Goal: Information Seeking & Learning: Find specific fact

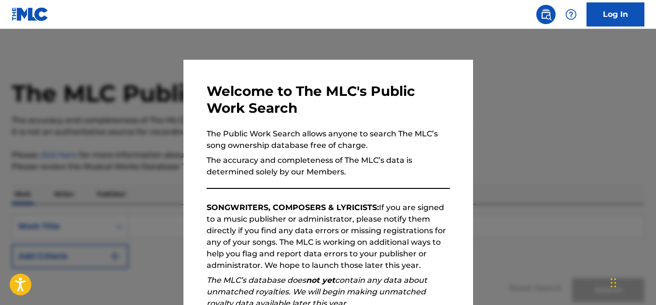
scroll to position [136, 0]
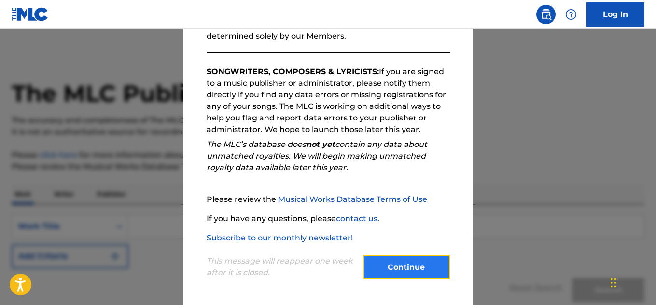
click at [383, 264] on button "Continue" at bounding box center [406, 268] width 87 height 24
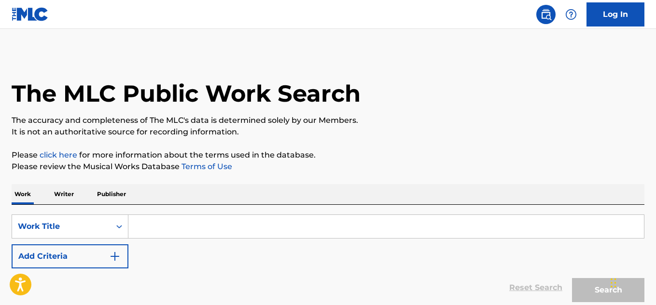
click at [162, 232] on input "Search Form" at bounding box center [385, 226] width 515 height 23
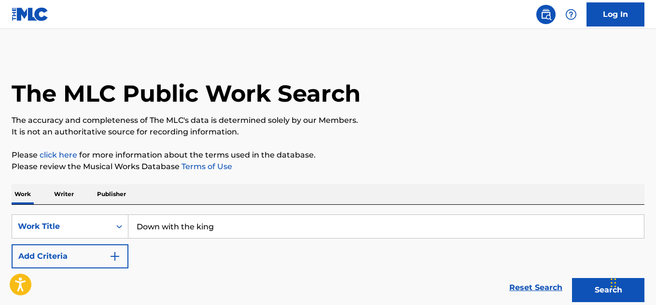
type input "Down with the king"
click at [572, 278] on button "Search" at bounding box center [608, 290] width 72 height 24
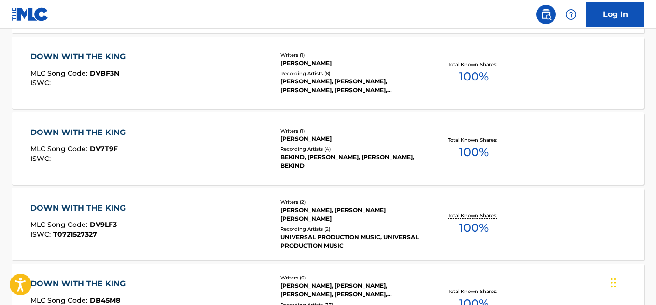
scroll to position [597, 0]
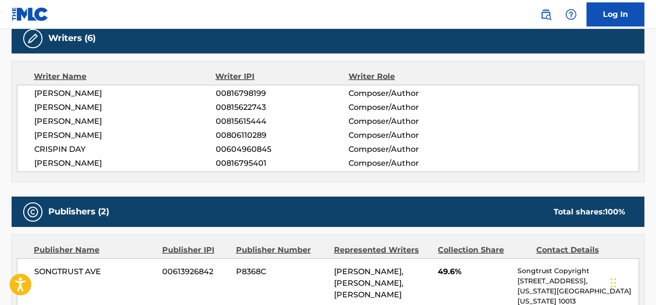
scroll to position [322, 0]
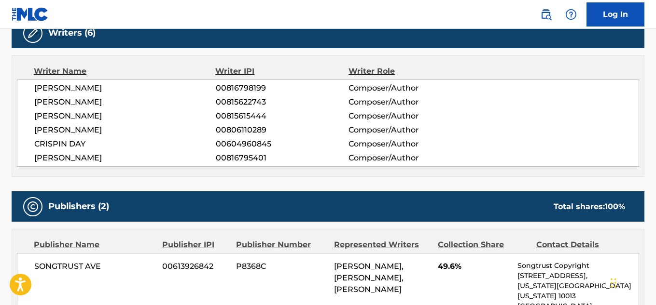
click at [52, 126] on span "[PERSON_NAME]" at bounding box center [124, 131] width 181 height 12
copy div "[PERSON_NAME]"
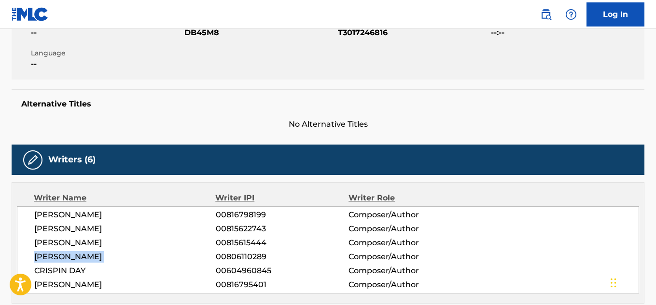
scroll to position [241, 0]
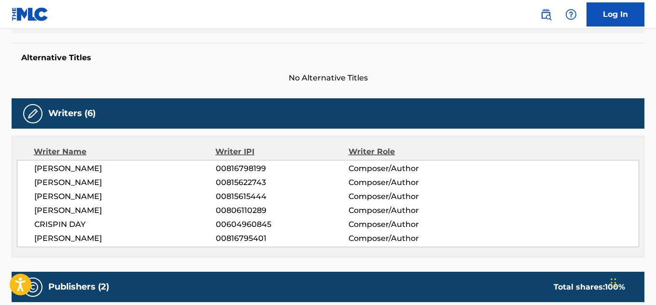
click at [55, 168] on span "DAVID WOOD" at bounding box center [124, 169] width 181 height 12
click at [55, 169] on span "DAVID WOOD" at bounding box center [124, 169] width 181 height 12
click at [62, 189] on div "DAVID WOOD 00816798199 Composer/Author MICHAEL KOZAKOV 00815622743 Composer/Aut…" at bounding box center [328, 203] width 622 height 87
click at [58, 180] on span "MICHAEL KOZAKOV" at bounding box center [124, 183] width 181 height 12
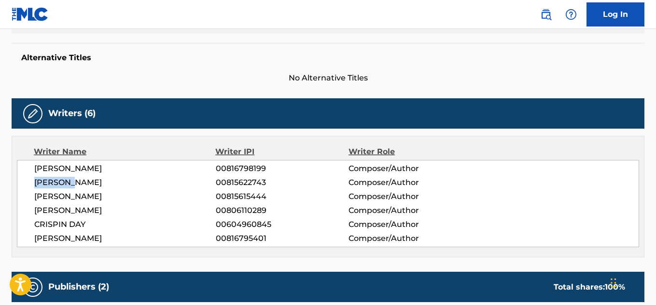
click at [58, 180] on span "MICHAEL KOZAKOV" at bounding box center [124, 183] width 181 height 12
copy div "MICHAEL KOZAKOV"
click at [55, 236] on span "NICHOLAS FROSST" at bounding box center [124, 239] width 181 height 12
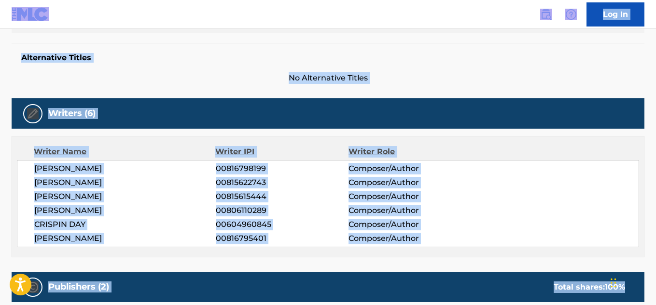
click at [85, 237] on span "NICHOLAS FROSST" at bounding box center [124, 239] width 181 height 12
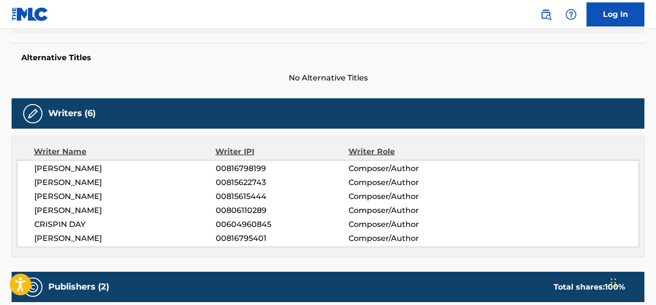
click at [56, 233] on span "NICHOLAS FROSST" at bounding box center [124, 239] width 181 height 12
click at [57, 234] on span "NICHOLAS FROSST" at bounding box center [124, 239] width 181 height 12
click at [59, 236] on span "NICHOLAS FROSST" at bounding box center [124, 239] width 181 height 12
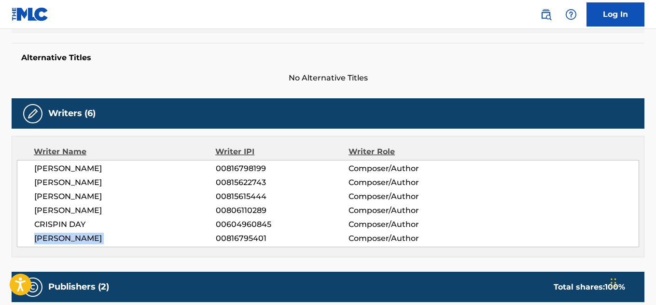
click at [59, 236] on span "NICHOLAS FROSST" at bounding box center [124, 239] width 181 height 12
click at [45, 197] on span "JACOB TSAFATINOS" at bounding box center [124, 197] width 181 height 12
copy div "JACOB TSAFATINOS"
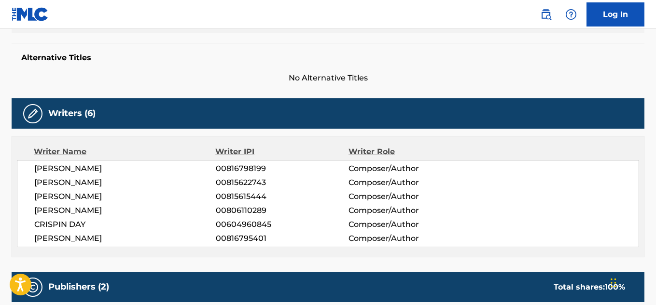
click at [53, 168] on span "DAVID WOOD" at bounding box center [124, 169] width 181 height 12
copy div "DAVID WOOD"
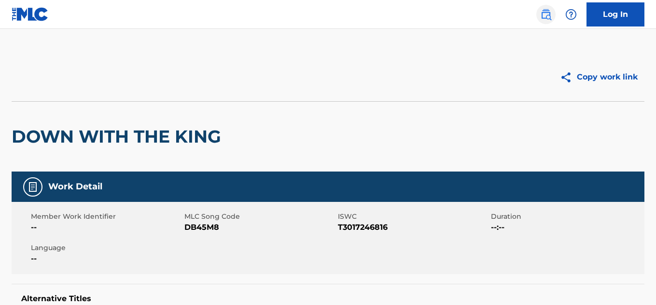
click at [544, 16] on img at bounding box center [546, 15] width 12 height 12
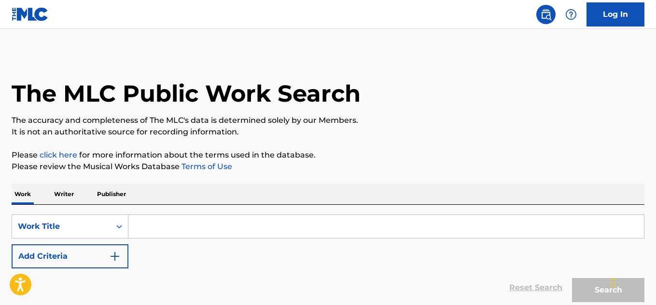
drag, startPoint x: 215, startPoint y: 195, endPoint x: 209, endPoint y: 208, distance: 14.3
click at [213, 198] on div "Work Writer Publisher" at bounding box center [328, 194] width 633 height 20
click at [209, 210] on div "SearchWithCriteria81bfc2cf-cab8-4cd9-bdfb-c254708b13a9 Work Title Add Criteria …" at bounding box center [328, 256] width 633 height 102
click at [205, 220] on input "Search Form" at bounding box center [385, 226] width 515 height 23
paste input "JONATHON KERELIUK"
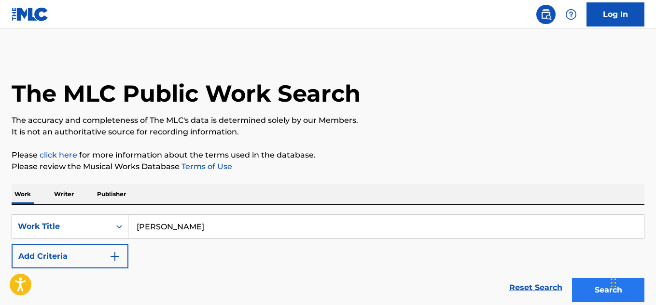
type input "JONATHON KERELIUK"
click at [582, 283] on button "Search" at bounding box center [608, 290] width 72 height 24
click at [89, 214] on div "SearchWithCriteria81bfc2cf-cab8-4cd9-bdfb-c254708b13a9 Work Title JONATHON KERE…" at bounding box center [328, 256] width 633 height 102
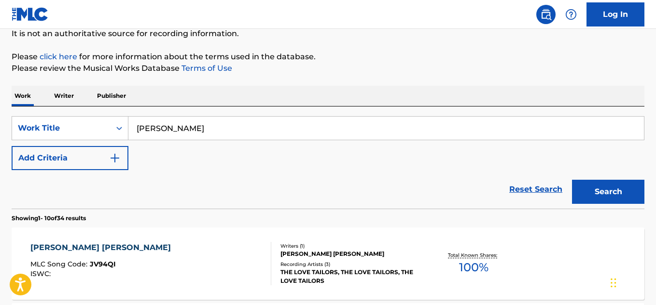
scroll to position [161, 0]
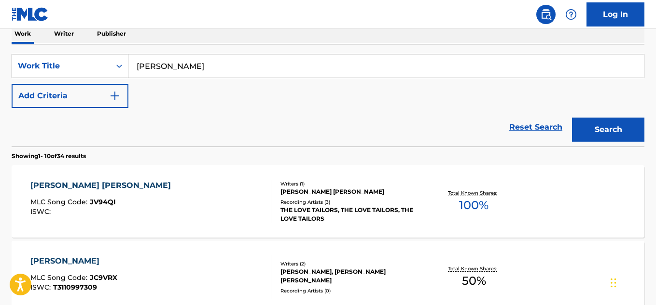
click at [84, 64] on div "Work Title" at bounding box center [61, 66] width 87 height 12
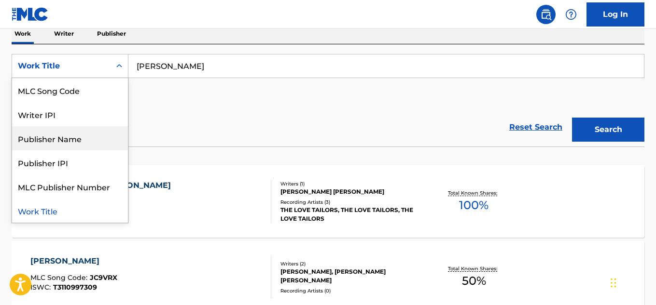
scroll to position [0, 0]
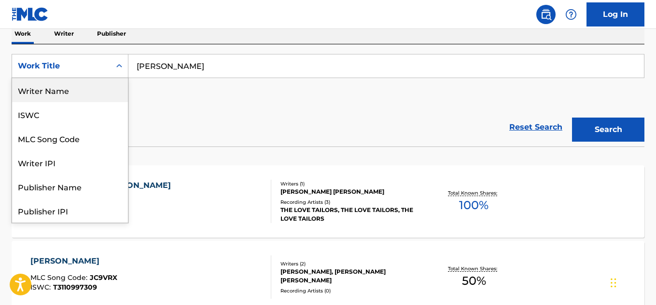
drag, startPoint x: 69, startPoint y: 94, endPoint x: 140, endPoint y: 84, distance: 72.1
click at [72, 94] on div "Writer Name" at bounding box center [70, 90] width 116 height 24
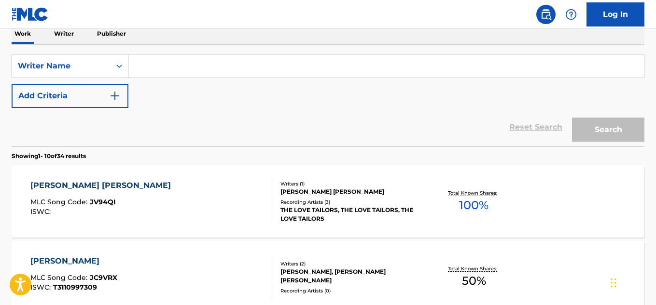
click at [273, 59] on input "Search Form" at bounding box center [385, 66] width 515 height 23
paste input "JONATHON KERELIUK"
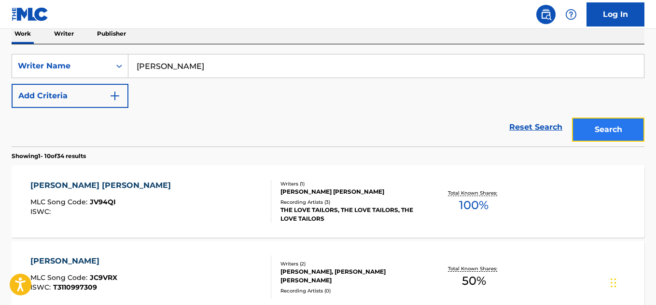
click at [624, 132] on button "Search" at bounding box center [608, 130] width 72 height 24
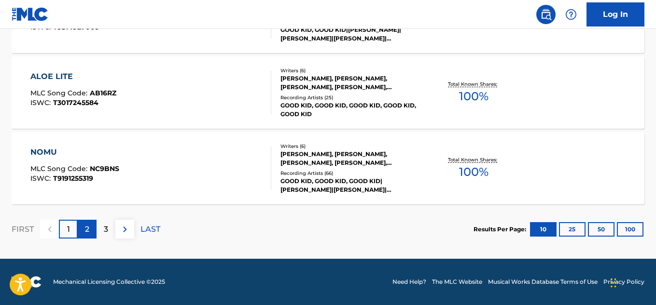
click at [86, 221] on div "2" at bounding box center [87, 229] width 19 height 19
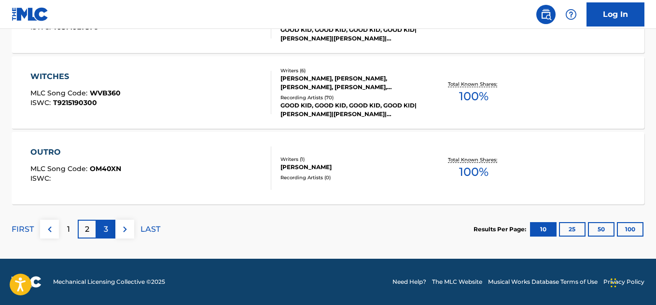
click at [100, 222] on div "3" at bounding box center [106, 229] width 19 height 19
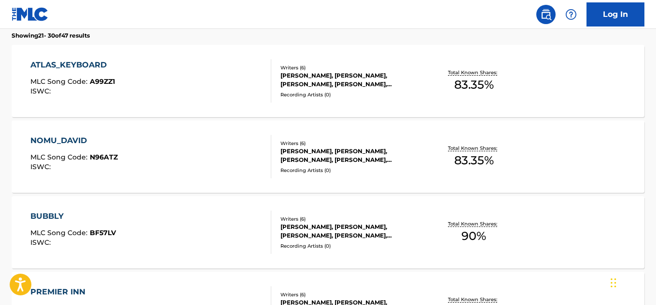
scroll to position [313, 0]
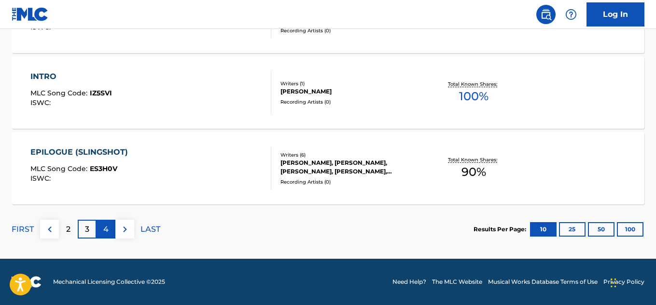
click at [101, 227] on div "4" at bounding box center [106, 229] width 19 height 19
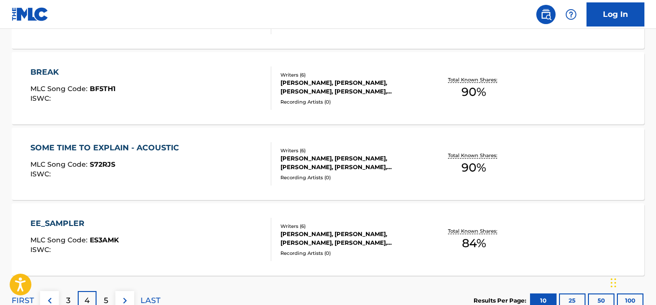
scroll to position [876, 0]
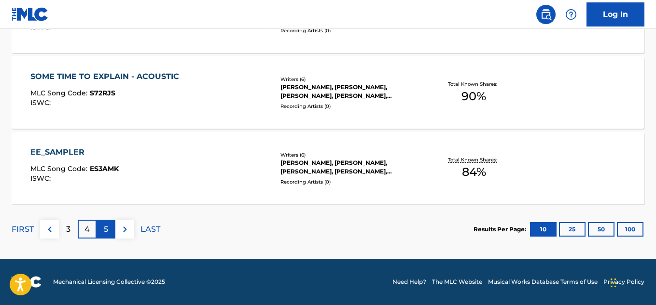
click at [105, 222] on div "5" at bounding box center [106, 229] width 19 height 19
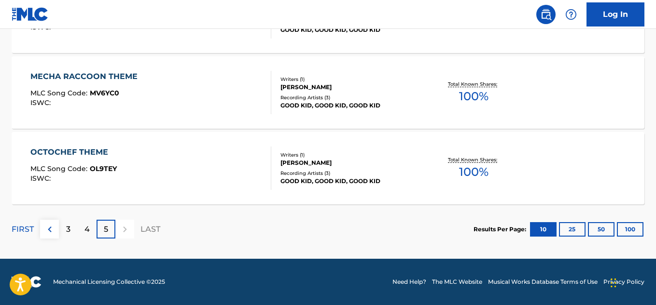
scroll to position [0, 0]
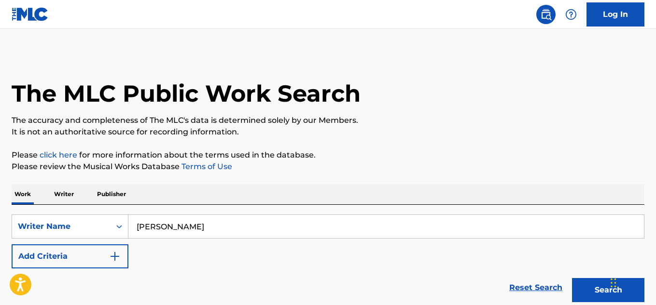
click at [181, 216] on input "JONATHON KERELIUK" at bounding box center [385, 226] width 515 height 23
click at [182, 217] on input "JONATHON KERELIUK" at bounding box center [385, 226] width 515 height 23
paste input "MICHAEL KOZAKOV"
click at [582, 279] on button "Search" at bounding box center [608, 290] width 72 height 24
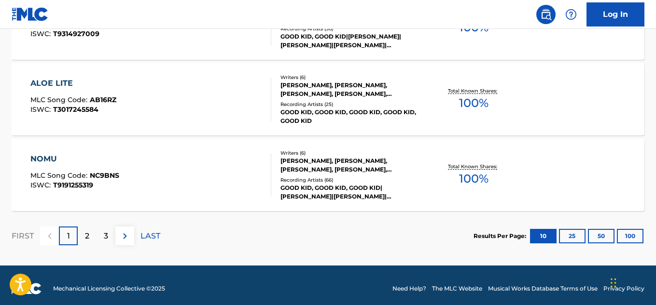
scroll to position [876, 0]
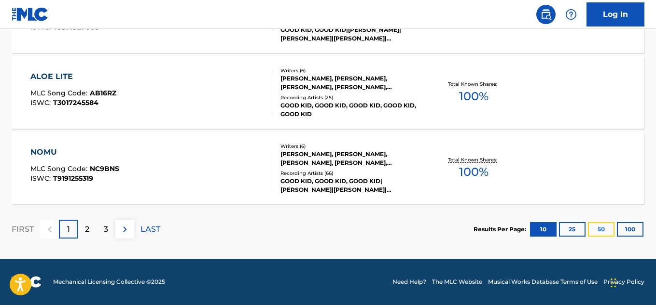
click at [610, 229] on button "50" at bounding box center [601, 229] width 27 height 14
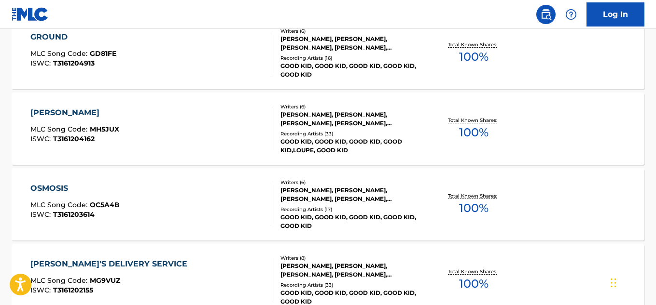
scroll to position [178, 0]
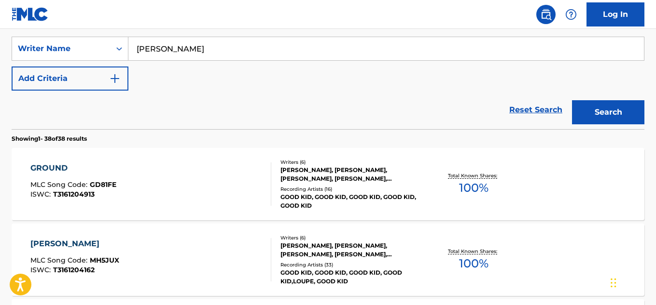
click at [165, 52] on input "MICHAEL KOZAKOV" at bounding box center [385, 48] width 515 height 23
click at [572, 100] on button "Search" at bounding box center [608, 112] width 72 height 24
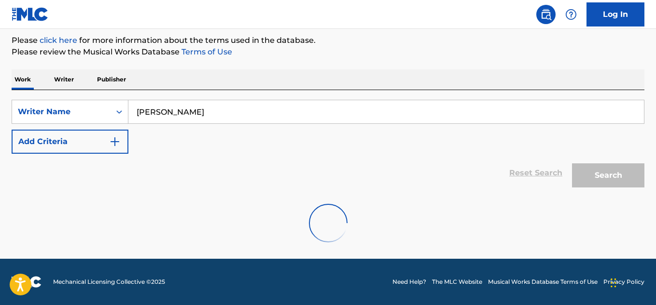
scroll to position [83, 0]
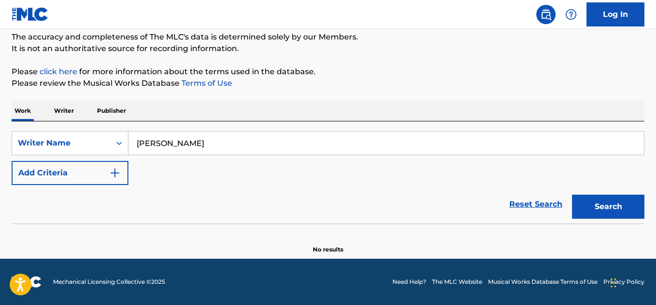
paste input "NICHOLAS FROSST"
click at [605, 211] on button "Search" at bounding box center [608, 207] width 72 height 24
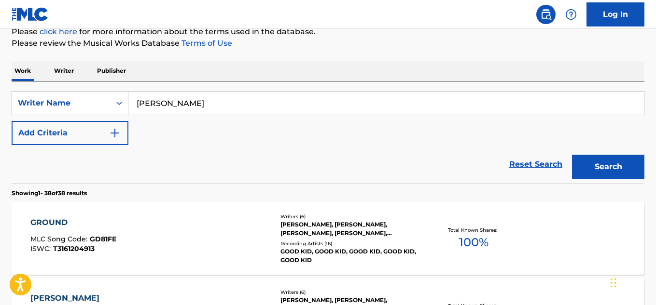
scroll to position [3, 0]
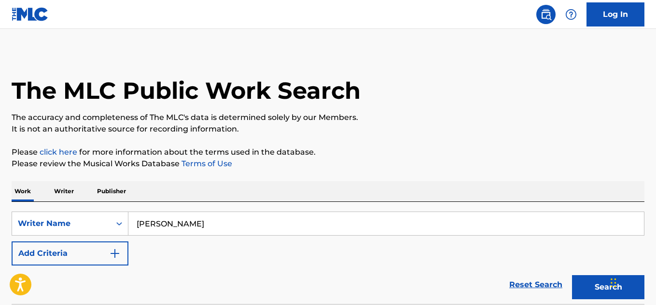
click at [214, 217] on input "NICHOLAS FROSST" at bounding box center [385, 223] width 515 height 23
paste input "JACOB TSAFATINOS"
click at [587, 281] on button "Search" at bounding box center [608, 288] width 72 height 24
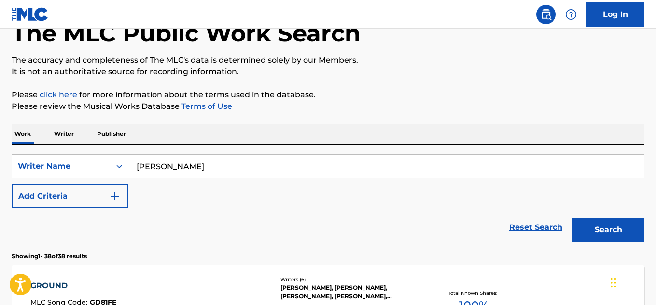
scroll to position [83, 0]
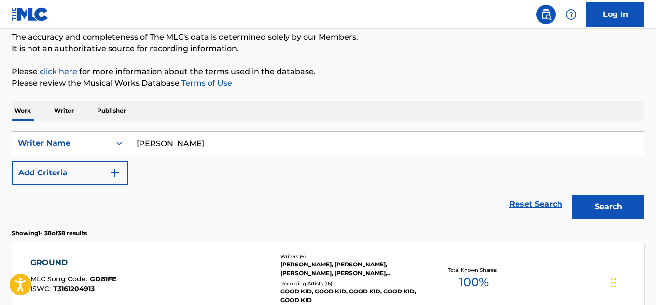
click at [182, 147] on input "JACOB TSAFATINOS" at bounding box center [385, 143] width 515 height 23
paste input "DAVID WOOD"
click at [588, 206] on button "Search" at bounding box center [608, 207] width 72 height 24
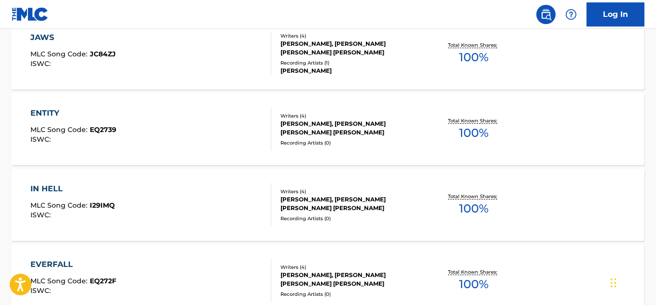
scroll to position [0, 0]
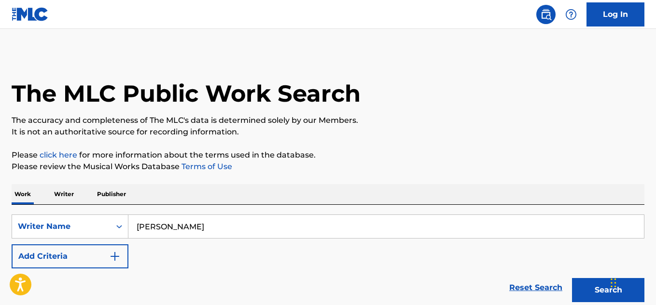
click at [146, 227] on input "DAVID WOOD" at bounding box center [385, 226] width 515 height 23
type input "t"
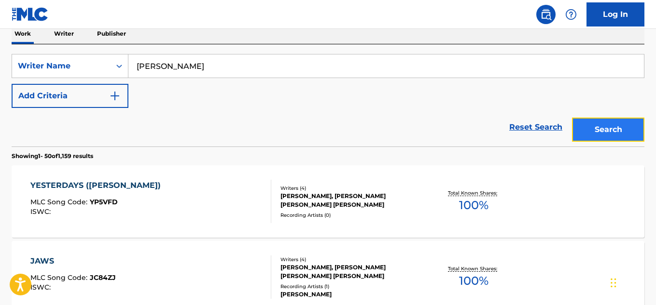
click at [595, 133] on button "Search" at bounding box center [608, 130] width 72 height 24
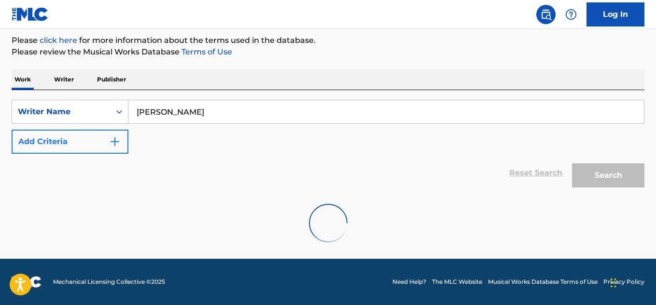
scroll to position [83, 0]
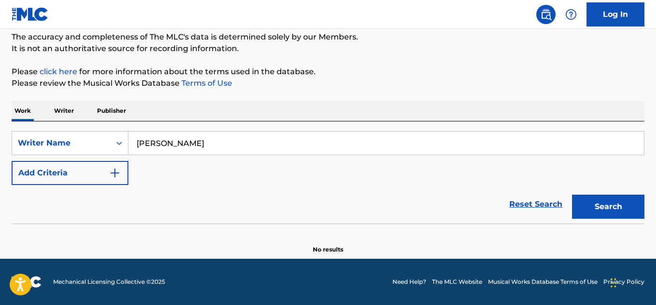
click at [162, 146] on input "tord oeverland knudson" at bounding box center [385, 143] width 515 height 23
click at [175, 144] on input "tord oeverland knudson" at bounding box center [385, 143] width 515 height 23
click at [572, 195] on button "Search" at bounding box center [608, 207] width 72 height 24
click at [173, 144] on input "tord oevrland knudson" at bounding box center [385, 143] width 515 height 23
type input "tord oeland knudson"
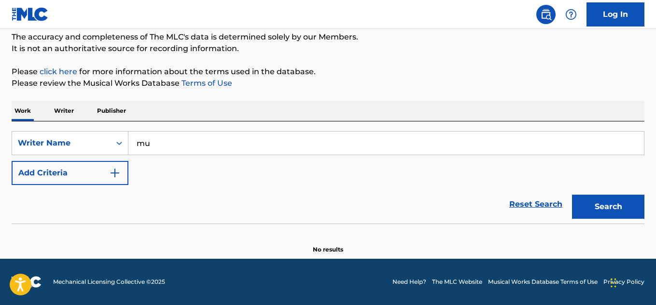
type input "m"
type input "[PERSON_NAME]"
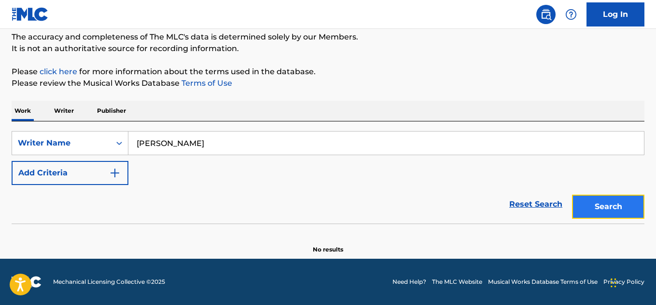
click at [607, 205] on button "Search" at bounding box center [608, 207] width 72 height 24
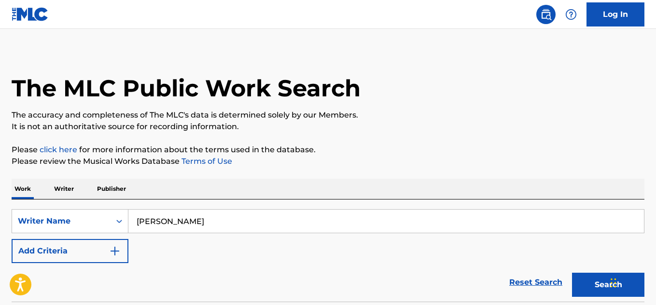
scroll to position [0, 0]
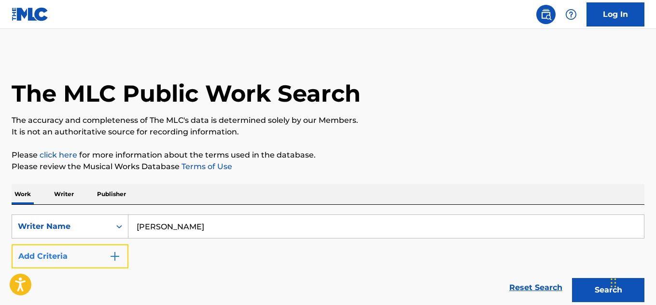
click at [76, 255] on button "Add Criteria" at bounding box center [70, 257] width 117 height 24
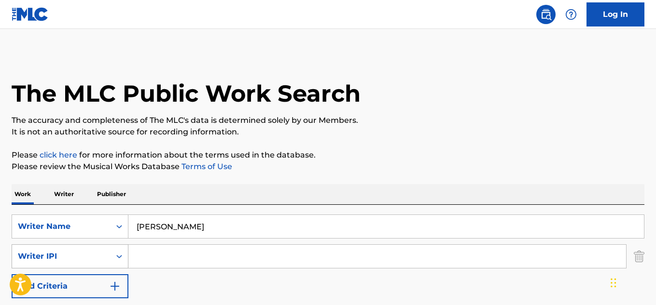
drag, startPoint x: 82, startPoint y: 273, endPoint x: 81, endPoint y: 263, distance: 10.2
click at [82, 271] on div "SearchWithCriteriaddc7c104-92a1-4f7a-b1c2-3da45ae60d3d Writer Name DANIEL JOSEP…" at bounding box center [328, 257] width 633 height 84
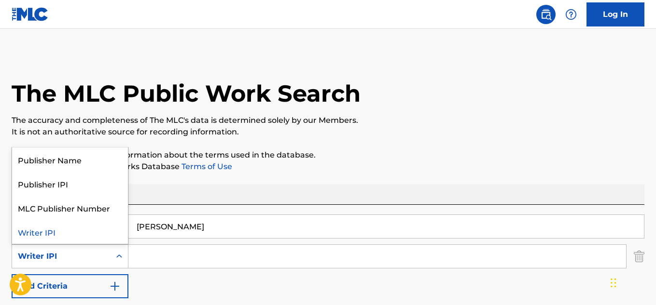
click at [81, 263] on div "Writer IPI" at bounding box center [61, 257] width 98 height 18
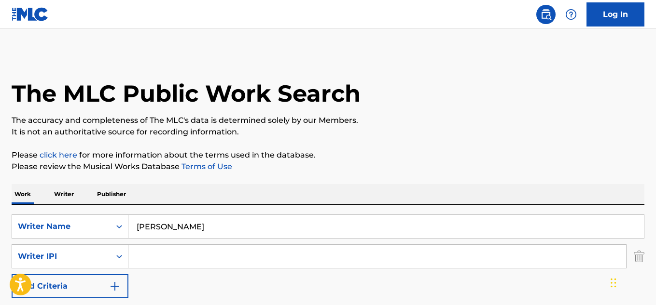
click at [195, 218] on input "[PERSON_NAME]" at bounding box center [385, 226] width 515 height 23
click at [161, 258] on input "Search Form" at bounding box center [377, 256] width 498 height 23
paste input "[PERSON_NAME]"
type input "[PERSON_NAME]"
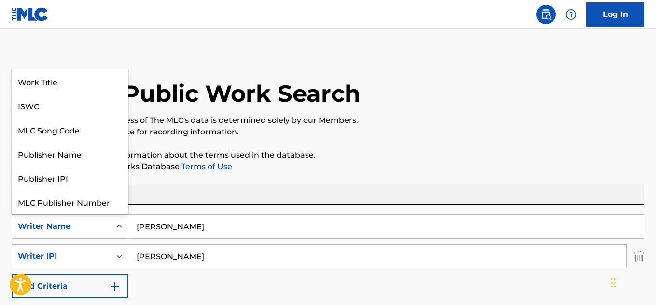
click at [89, 229] on div "Writer Name" at bounding box center [61, 227] width 87 height 12
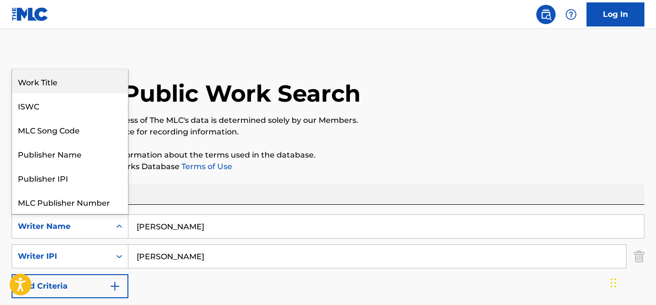
drag, startPoint x: 67, startPoint y: 84, endPoint x: 125, endPoint y: 151, distance: 88.6
click at [71, 87] on div "Work Title" at bounding box center [70, 81] width 116 height 24
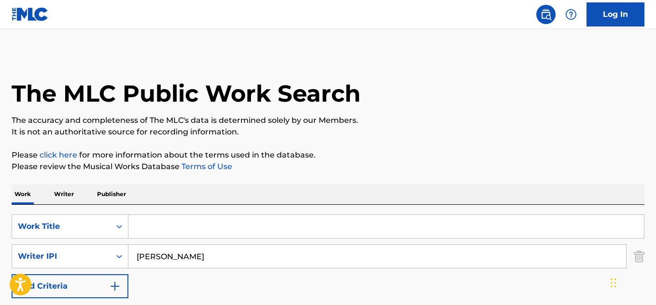
click at [167, 222] on input "Search Form" at bounding box center [385, 226] width 515 height 23
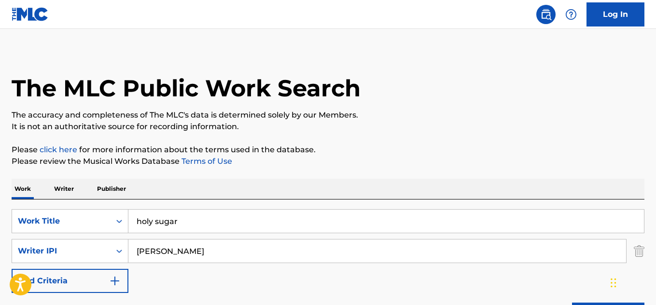
scroll to position [113, 0]
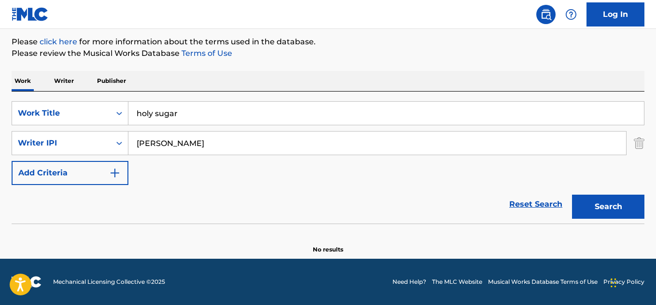
click at [222, 105] on input "holy sugar" at bounding box center [385, 113] width 515 height 23
click at [223, 111] on input "holy sugar" at bounding box center [385, 113] width 515 height 23
type input "the wombats"
click at [572, 195] on button "Search" at bounding box center [608, 207] width 72 height 24
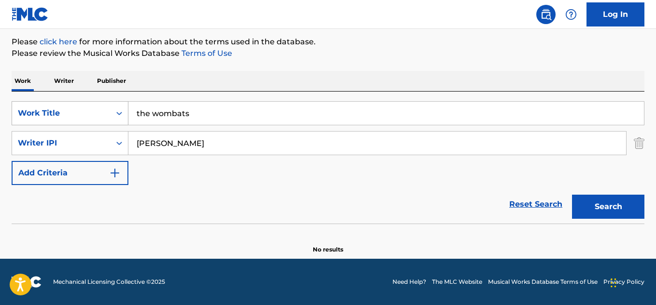
click at [118, 113] on icon "Search Form" at bounding box center [119, 114] width 10 height 10
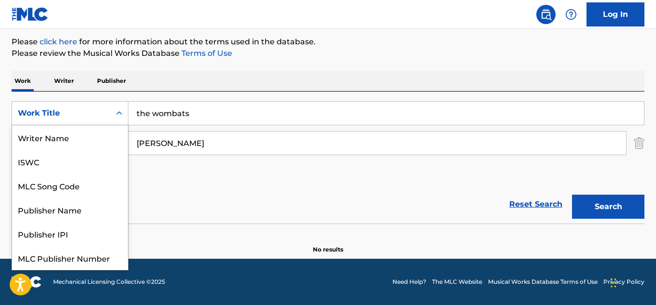
scroll to position [24, 0]
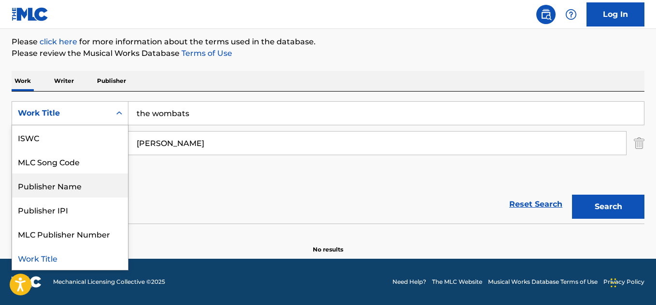
click at [75, 183] on div "Publisher Name" at bounding box center [70, 186] width 116 height 24
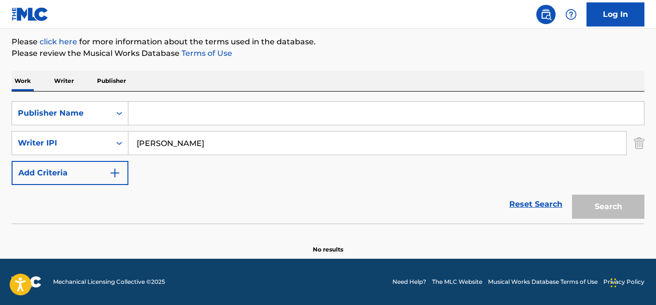
click at [188, 118] on input "Search Form" at bounding box center [385, 113] width 515 height 23
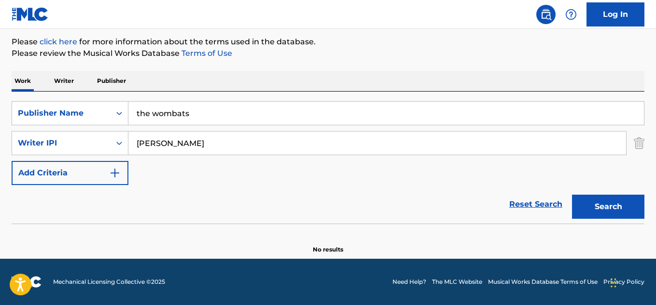
type input "the wombats"
click at [572, 195] on button "Search" at bounding box center [608, 207] width 72 height 24
click at [87, 108] on div "Publisher Name" at bounding box center [61, 113] width 98 height 18
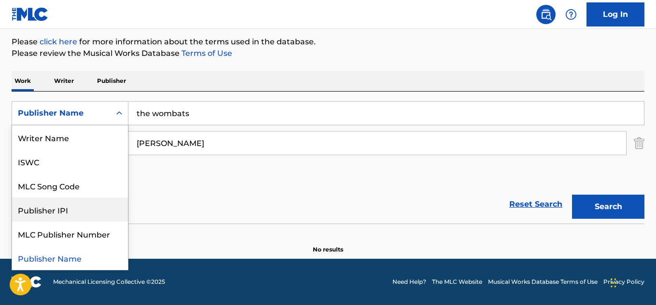
click at [99, 221] on div "Publisher IPI" at bounding box center [70, 210] width 116 height 24
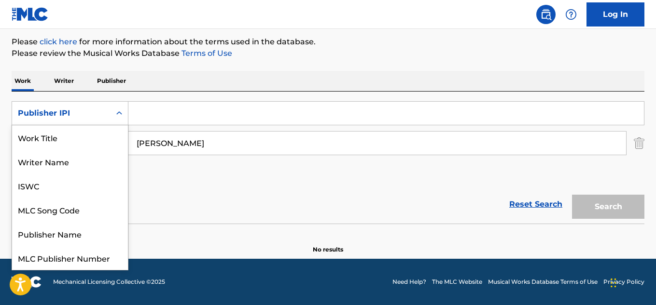
click at [76, 115] on div "Publisher IPI" at bounding box center [61, 114] width 87 height 12
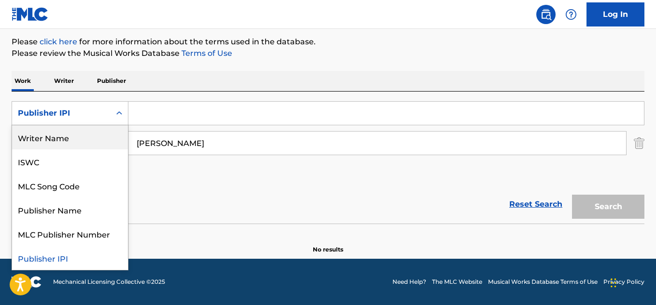
scroll to position [0, 0]
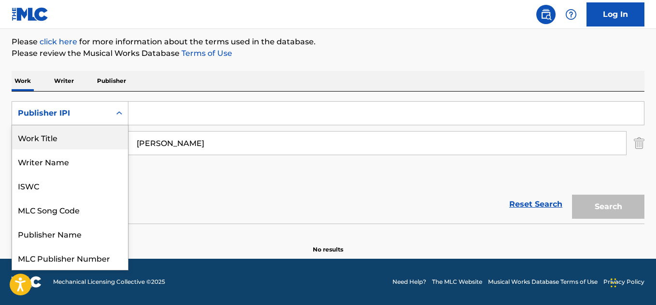
click at [200, 115] on input "Search Form" at bounding box center [385, 113] width 515 height 23
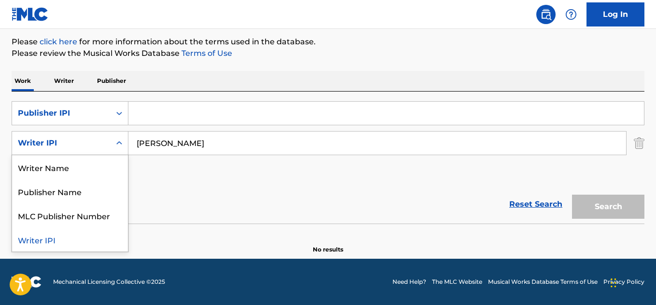
click at [76, 139] on div "Writer IPI" at bounding box center [61, 144] width 87 height 12
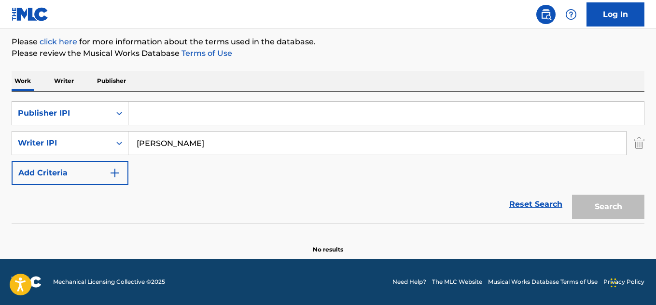
drag, startPoint x: 214, startPoint y: 191, endPoint x: 198, endPoint y: 141, distance: 52.2
click at [213, 188] on div "Reset Search Search" at bounding box center [328, 204] width 633 height 39
click at [177, 111] on input "Search Form" at bounding box center [385, 113] width 515 height 23
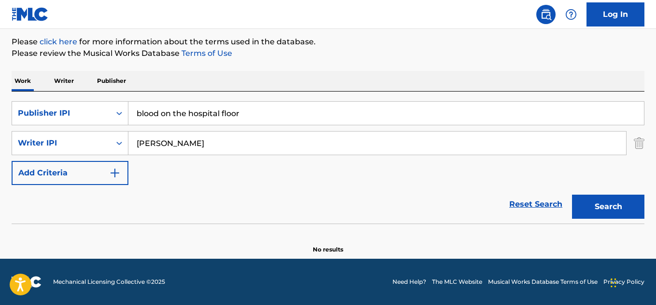
type input "blood on the hospital floor"
click at [572, 195] on button "Search" at bounding box center [608, 207] width 72 height 24
click at [147, 143] on input "[PERSON_NAME]" at bounding box center [377, 143] width 498 height 23
click at [572, 195] on button "Search" at bounding box center [608, 207] width 72 height 24
paste input "[PERSON_NAME]"
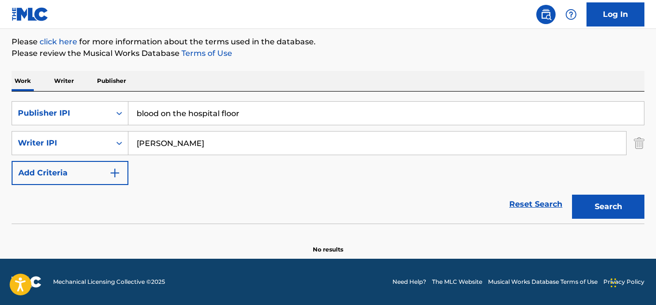
type input "[PERSON_NAME]"
drag, startPoint x: 110, startPoint y: 127, endPoint x: 102, endPoint y: 123, distance: 8.2
click at [104, 124] on div "SearchWithCriteria793f2532-702d-48ca-9643-f46678858ac4 Publisher IPI blood on t…" at bounding box center [328, 143] width 633 height 84
click at [98, 121] on div "Publisher IPI" at bounding box center [61, 113] width 98 height 18
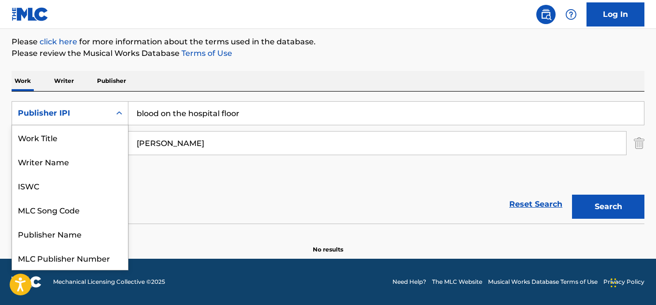
scroll to position [24, 0]
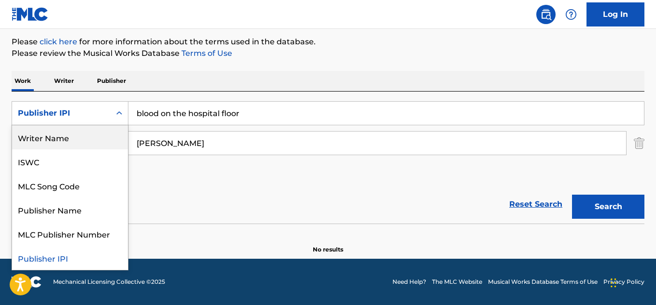
click at [96, 131] on div "Writer Name" at bounding box center [70, 137] width 116 height 24
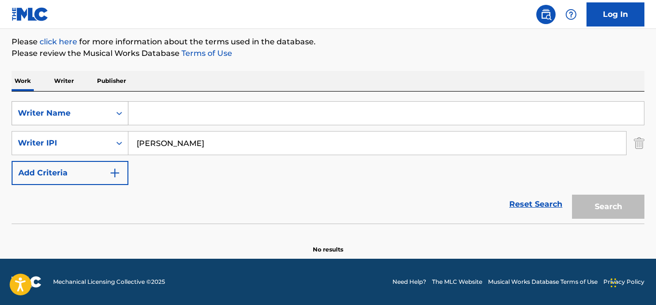
click at [85, 116] on div "Writer Name" at bounding box center [61, 114] width 87 height 12
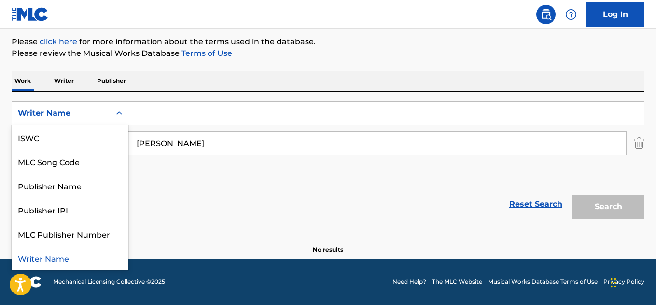
scroll to position [0, 0]
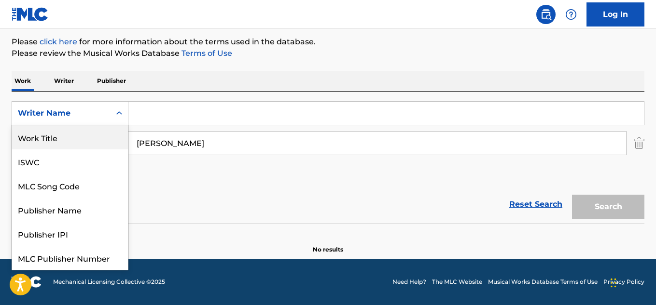
click at [76, 138] on div "Work Title" at bounding box center [70, 137] width 116 height 24
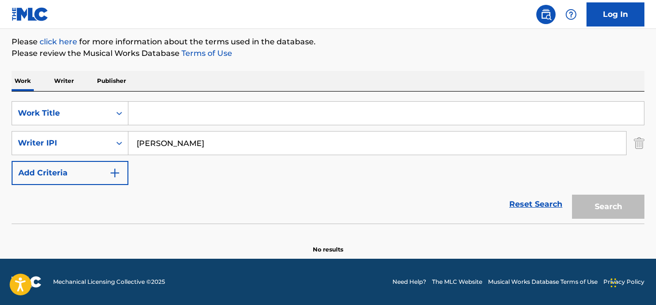
click at [166, 114] on input "Search Form" at bounding box center [385, 113] width 515 height 23
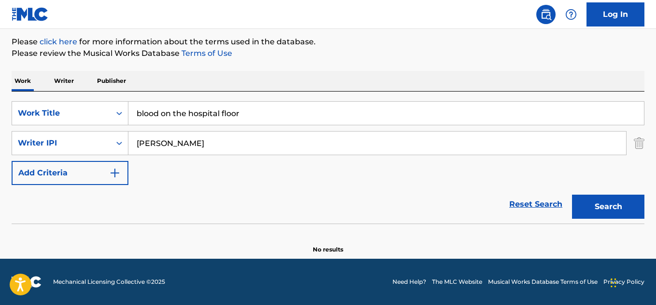
type input "blood on the hospital floor"
click at [572, 195] on button "Search" at bounding box center [608, 207] width 72 height 24
click at [95, 147] on div "Writer IPI" at bounding box center [61, 144] width 87 height 12
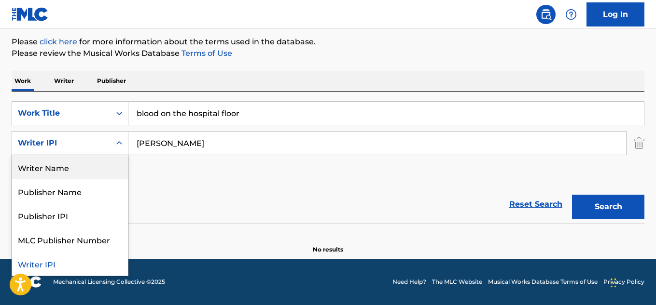
click at [96, 165] on div "Writer Name" at bounding box center [70, 167] width 116 height 24
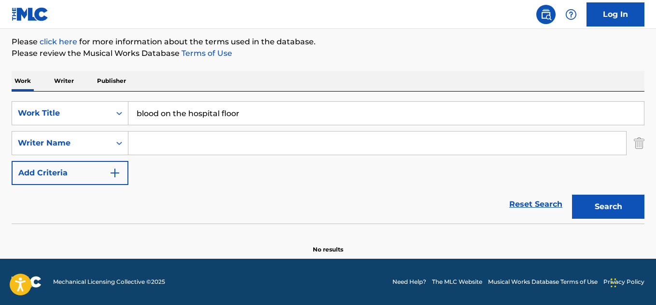
click at [209, 148] on input "Search Form" at bounding box center [377, 143] width 498 height 23
paste input "[PERSON_NAME]"
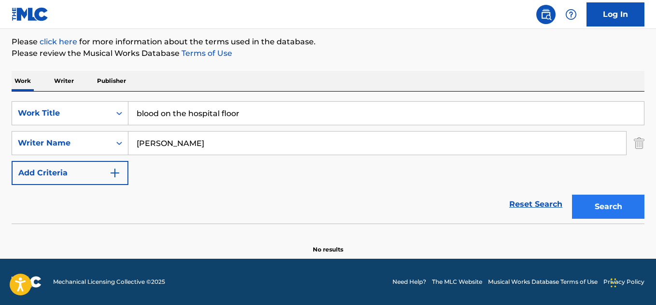
type input "[PERSON_NAME]"
click at [590, 208] on button "Search" at bounding box center [608, 207] width 72 height 24
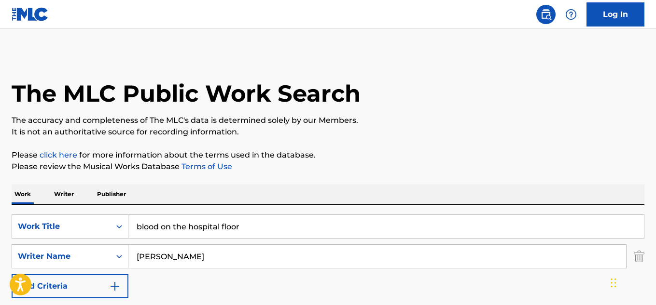
click at [210, 236] on input "blood on the hospital floor" at bounding box center [385, 226] width 515 height 23
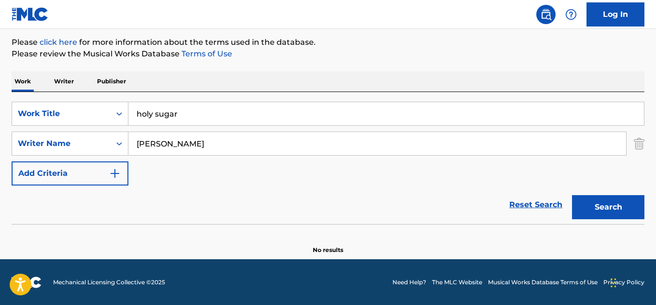
scroll to position [113, 0]
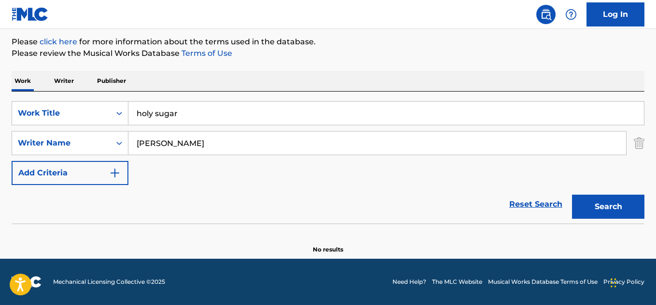
click at [207, 109] on input "holy sugar" at bounding box center [385, 113] width 515 height 23
click at [206, 109] on input "holy sugar" at bounding box center [385, 113] width 515 height 23
type input "c"
click at [572, 195] on button "Search" at bounding box center [608, 207] width 72 height 24
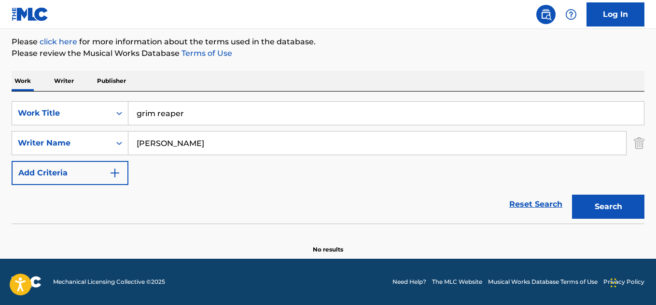
type input "grim reaper"
click at [572, 195] on button "Search" at bounding box center [608, 207] width 72 height 24
type input "grim"
click at [572, 195] on button "Search" at bounding box center [608, 207] width 72 height 24
type input "reaper"
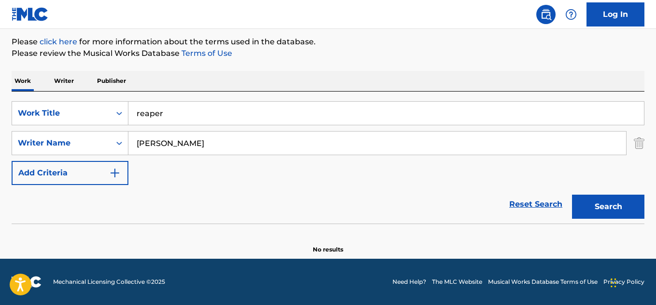
click at [572, 195] on button "Search" at bounding box center [608, 207] width 72 height 24
type input "sorry I'm late I didn't want to come"
click at [572, 195] on button "Search" at bounding box center [608, 207] width 72 height 24
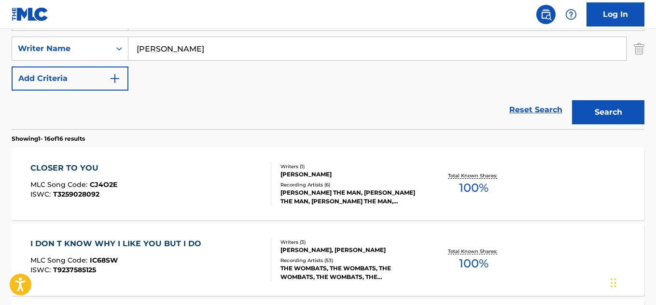
scroll to position [194, 0]
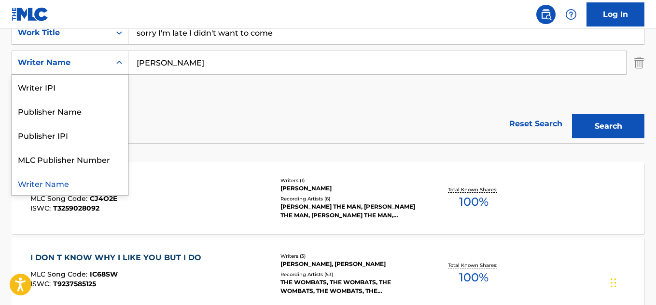
click at [72, 59] on div "Writer Name" at bounding box center [61, 63] width 87 height 12
click at [60, 41] on div "Work Title" at bounding box center [61, 33] width 98 height 18
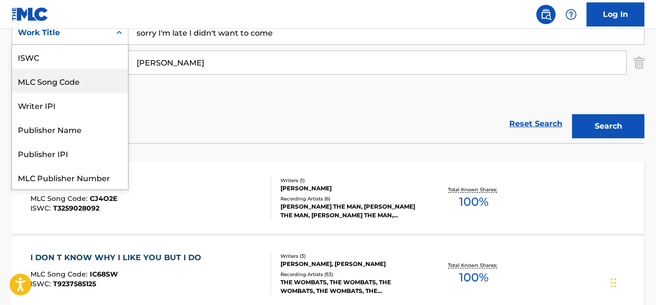
scroll to position [24, 0]
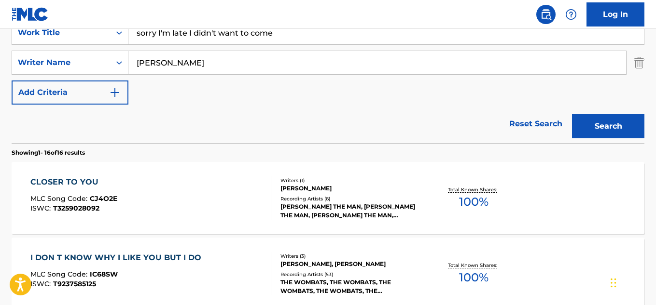
click at [198, 105] on div "Reset Search Search" at bounding box center [328, 124] width 633 height 39
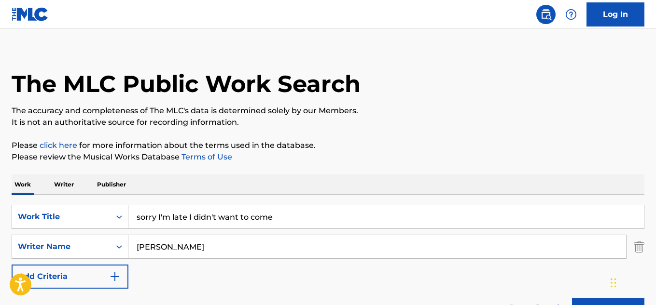
scroll to position [0, 0]
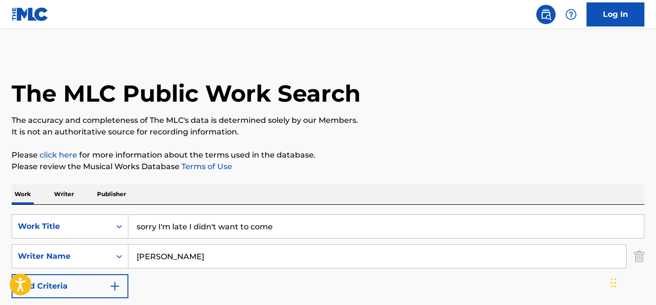
click at [216, 214] on div "SearchWithCriteria81107b7b-bf63-4c07-8652-fb8833d816f9 Work Title sorry I'm lat…" at bounding box center [328, 271] width 633 height 132
click at [216, 216] on div "SearchWithCriteria81107b7b-bf63-4c07-8652-fb8833d816f9 Work Title sorry I'm lat…" at bounding box center [328, 271] width 633 height 132
click at [221, 226] on input "sorry I'm late I didn't want to come" at bounding box center [385, 226] width 515 height 23
click at [221, 229] on input "sorry I'm late I didn't want to come" at bounding box center [385, 226] width 515 height 23
click at [205, 252] on input "[PERSON_NAME]" at bounding box center [377, 256] width 498 height 23
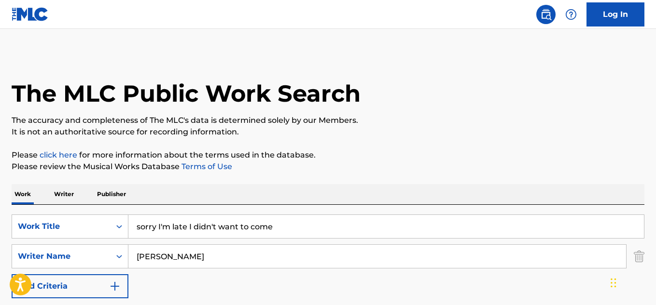
type input "matthew edward murphy"
click at [218, 236] on input "sorry I'm late I didn't want to come" at bounding box center [385, 226] width 515 height 23
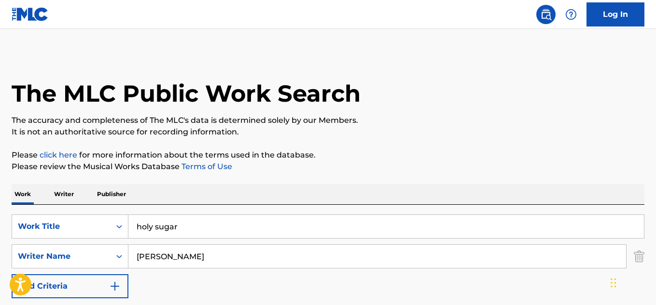
type input "holy sugar"
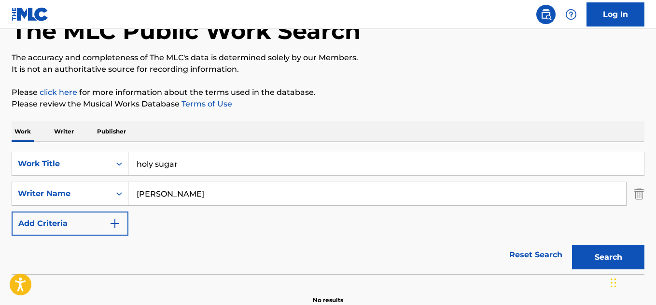
scroll to position [113, 0]
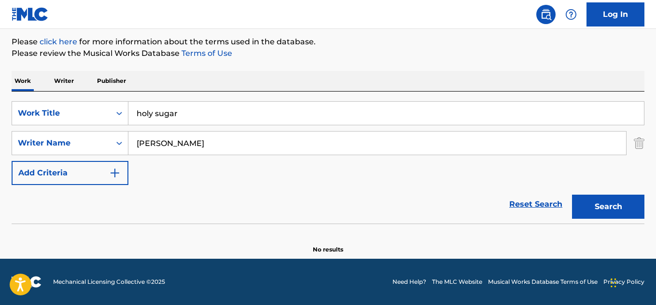
click at [184, 105] on input "holy sugar" at bounding box center [385, 113] width 515 height 23
click at [183, 105] on input "holy sugar" at bounding box center [385, 113] width 515 height 23
click at [572, 195] on button "Search" at bounding box center [608, 207] width 72 height 24
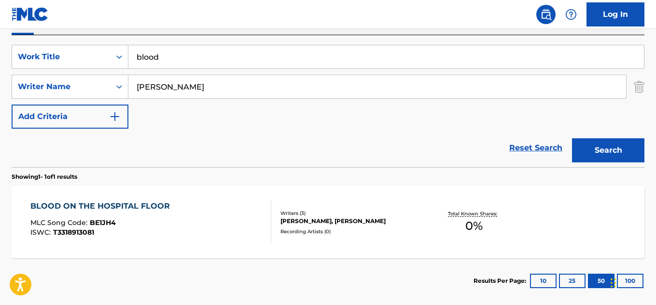
scroll to position [220, 0]
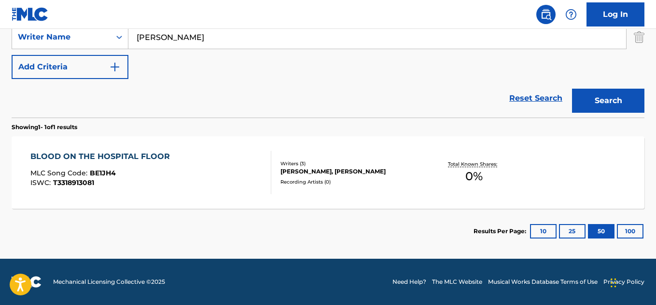
click at [175, 30] on input "matthew edward murphy" at bounding box center [377, 37] width 498 height 23
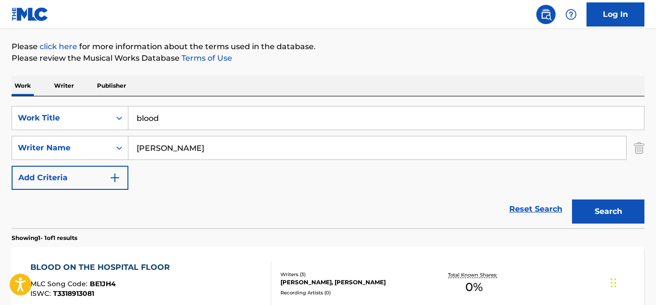
scroll to position [59, 0]
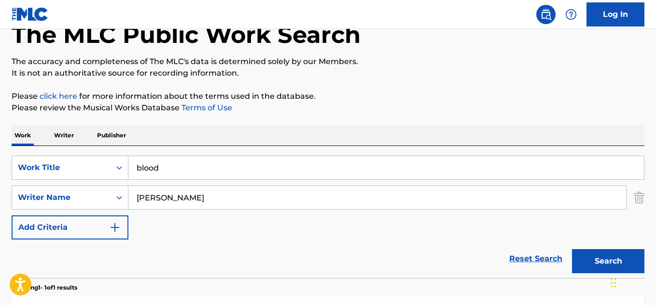
click at [147, 167] on input "blood" at bounding box center [385, 167] width 515 height 23
paste input "T3318913081"
type input "bloT3318913081od"
click at [82, 161] on div "Work Title" at bounding box center [61, 168] width 98 height 18
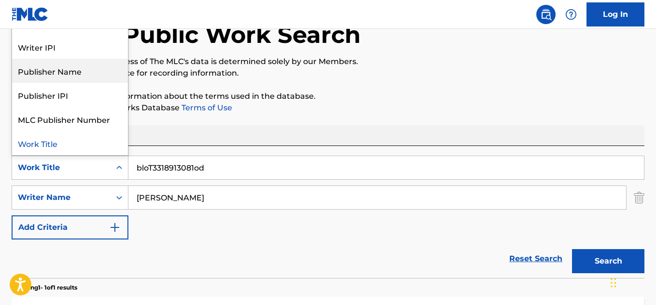
scroll to position [0, 0]
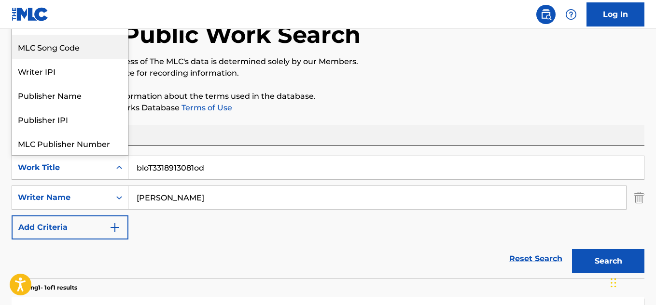
drag, startPoint x: 79, startPoint y: 51, endPoint x: 166, endPoint y: 153, distance: 134.6
click at [80, 52] on div "MLC Song Code" at bounding box center [70, 47] width 116 height 24
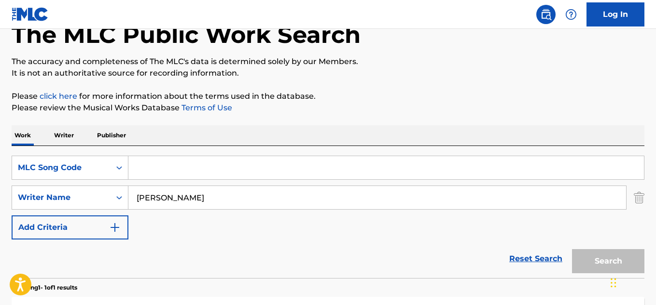
click at [189, 166] on input "Search Form" at bounding box center [385, 167] width 515 height 23
paste input "T3318913081"
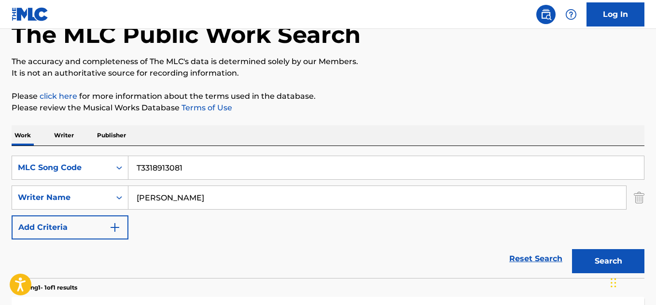
type input "T3318913081"
drag, startPoint x: 34, startPoint y: 162, endPoint x: 42, endPoint y: 164, distance: 8.6
click at [34, 162] on div "MLC Song Code" at bounding box center [61, 168] width 98 height 18
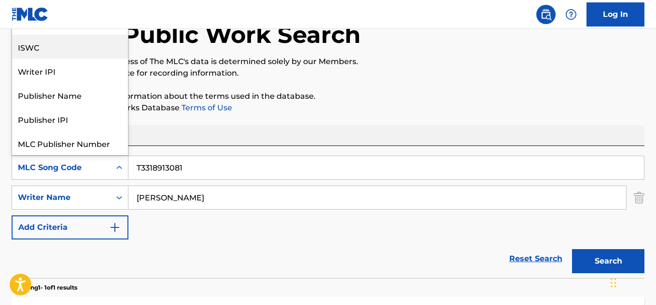
click at [80, 54] on div "ISWC" at bounding box center [70, 47] width 116 height 24
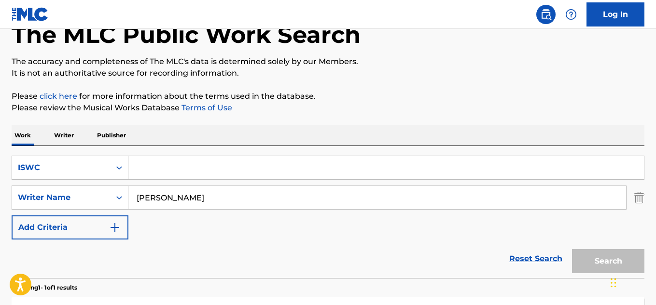
click at [213, 171] on input "Search Form" at bounding box center [385, 167] width 515 height 23
paste input "T3318913081"
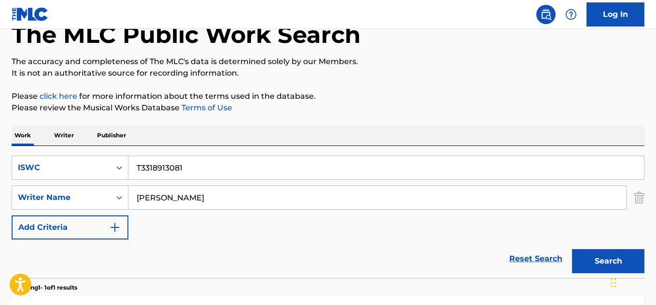
click at [572, 250] on button "Search" at bounding box center [608, 262] width 72 height 24
click at [216, 170] on input "T3318913081" at bounding box center [385, 167] width 515 height 23
click at [572, 250] on button "Search" at bounding box center [608, 262] width 72 height 24
click at [216, 170] on input "T331891308" at bounding box center [385, 167] width 515 height 23
click at [572, 250] on button "Search" at bounding box center [608, 262] width 72 height 24
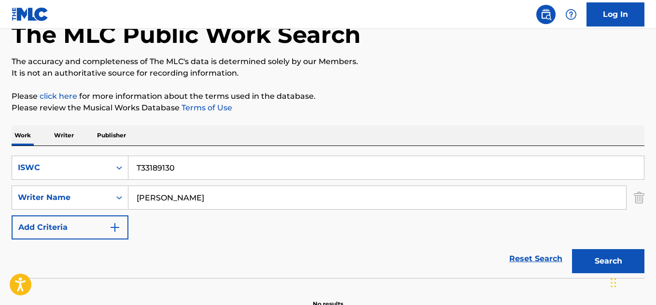
click at [216, 170] on input "T33189130" at bounding box center [385, 167] width 515 height 23
click at [572, 250] on button "Search" at bounding box center [608, 262] width 72 height 24
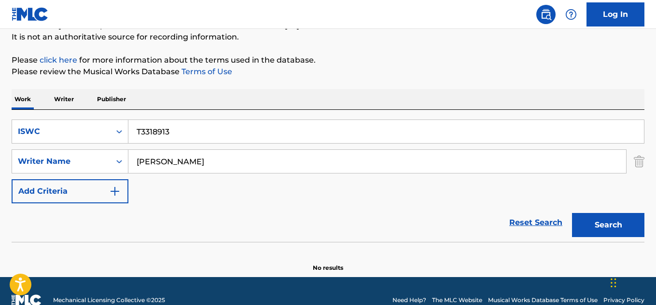
scroll to position [113, 0]
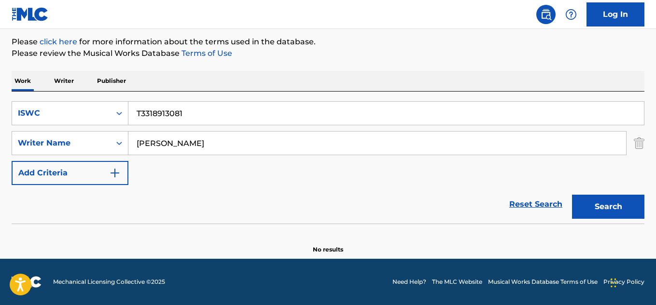
type input "T3318913081"
click at [572, 195] on button "Search" at bounding box center [608, 207] width 72 height 24
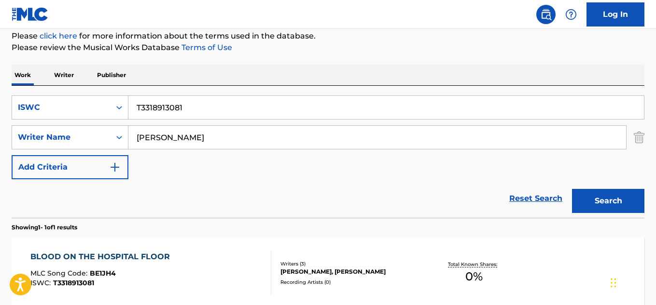
scroll to position [33, 0]
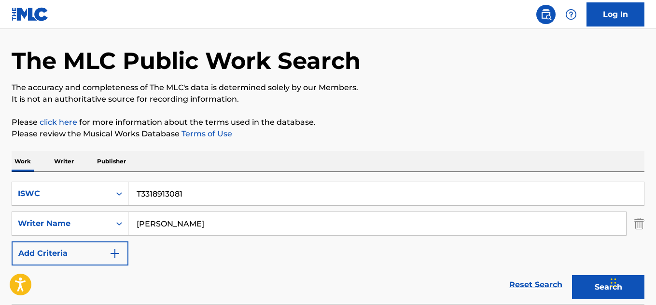
click at [170, 226] on input "matthew edward murphy" at bounding box center [377, 223] width 498 height 23
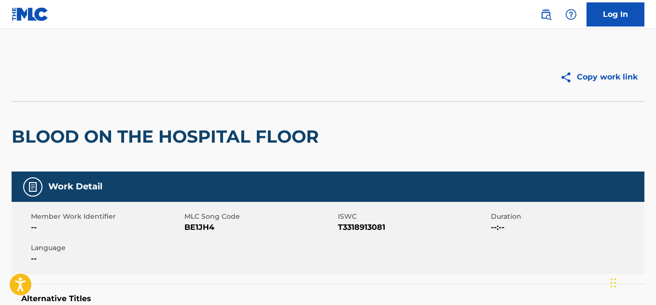
click at [348, 235] on div "Member Work Identifier -- MLC Song Code BE1JH4 ISWC T3318913081 Duration --:-- …" at bounding box center [328, 238] width 633 height 72
click at [349, 230] on span "T3318913081" at bounding box center [413, 228] width 151 height 12
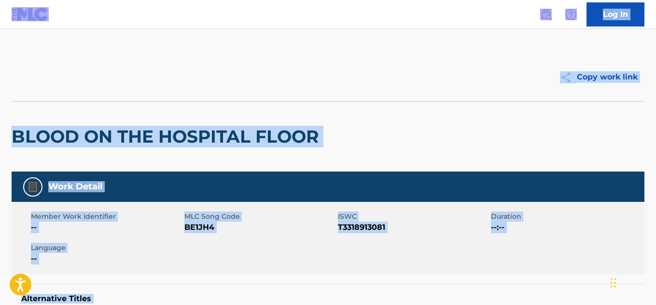
click at [350, 227] on span "T3318913081" at bounding box center [413, 228] width 151 height 12
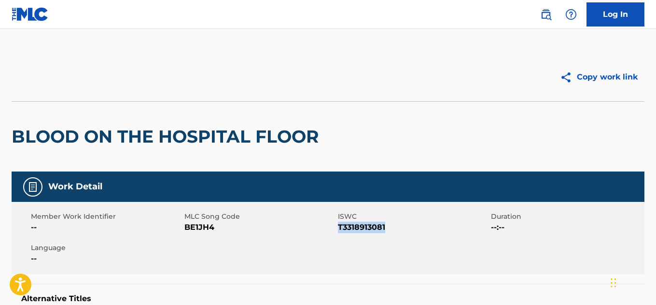
click at [350, 227] on span "T3318913081" at bounding box center [413, 228] width 151 height 12
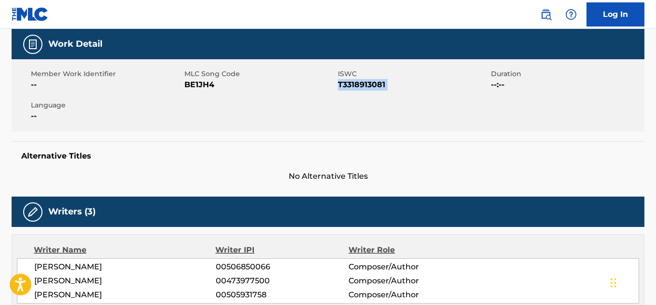
scroll to position [123, 0]
